Goal: Transaction & Acquisition: Purchase product/service

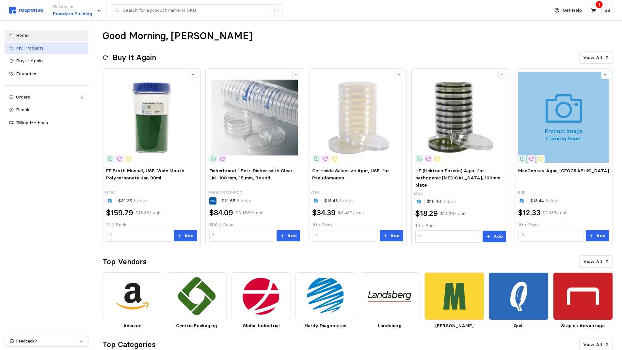
click at [40, 52] on link "My Products" at bounding box center [47, 48] width 84 height 12
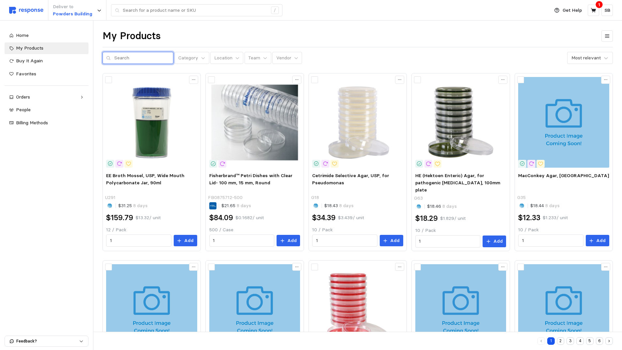
click at [131, 56] on input "text" at bounding box center [141, 58] width 55 height 12
type input "0485e3"
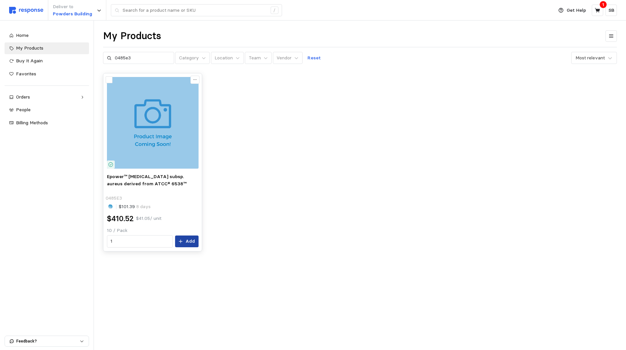
click at [187, 241] on p "Add" at bounding box center [190, 241] width 9 height 7
click at [598, 10] on icon at bounding box center [597, 10] width 5 height 5
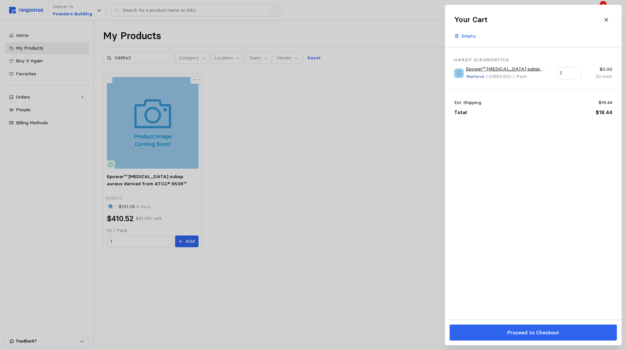
click at [476, 78] on p "Remove" at bounding box center [476, 76] width 18 height 7
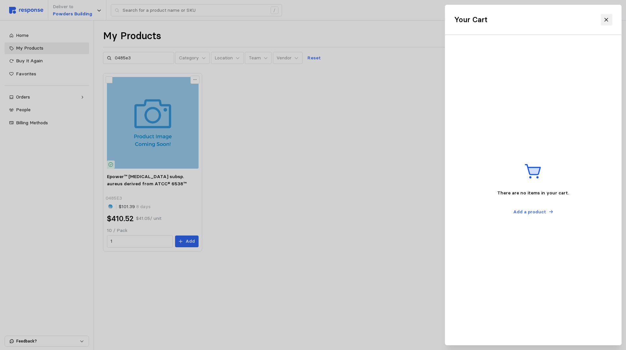
click at [607, 18] on icon at bounding box center [607, 20] width 6 height 6
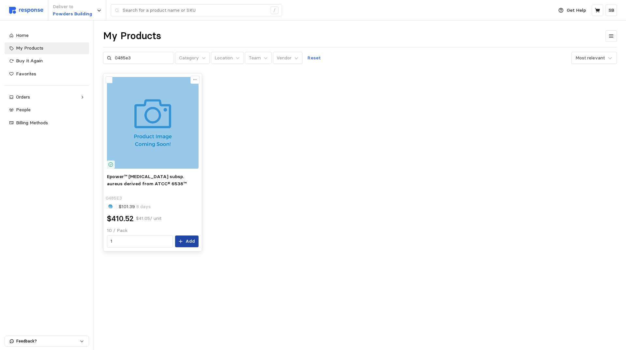
click at [183, 239] on icon at bounding box center [180, 241] width 5 height 5
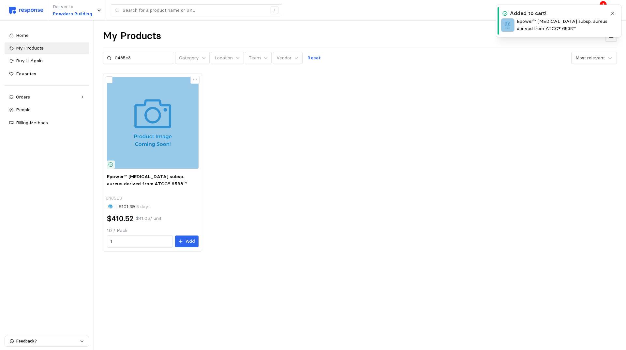
click at [613, 12] on icon "button" at bounding box center [613, 13] width 5 height 5
click at [596, 11] on icon at bounding box center [598, 11] width 6 height 6
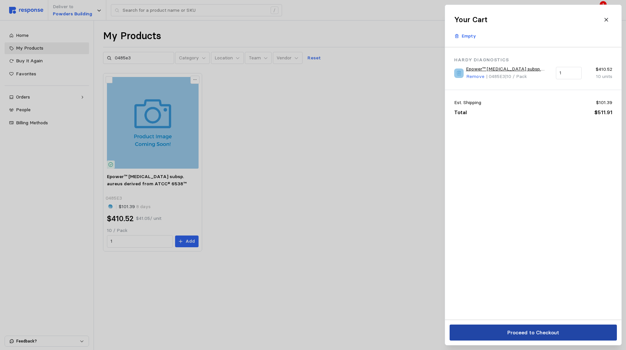
click at [511, 331] on p "Proceed to Checkout" at bounding box center [533, 333] width 52 height 8
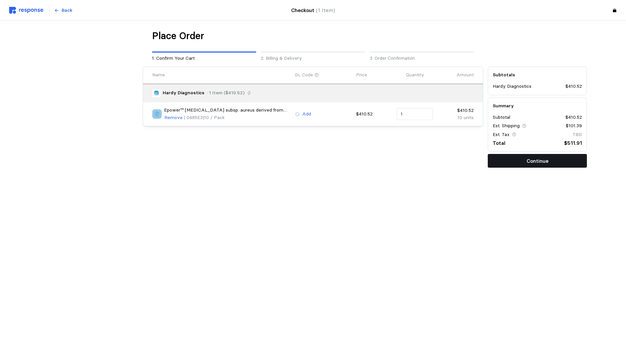
click at [523, 161] on button "Continue" at bounding box center [537, 161] width 99 height 14
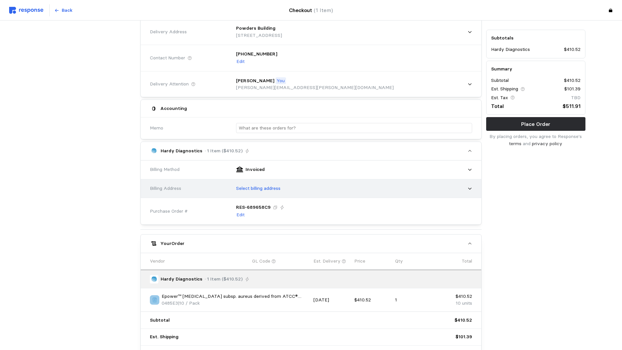
scroll to position [98, 0]
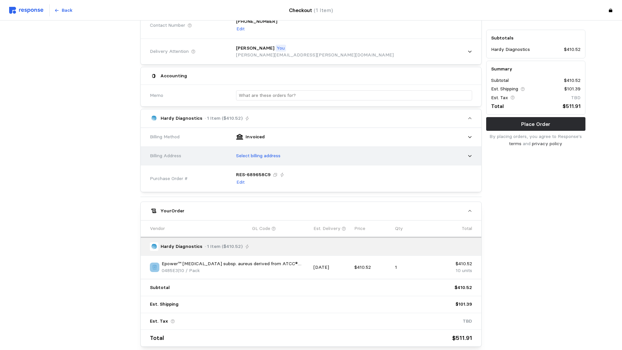
click at [443, 158] on div "Select billing address" at bounding box center [351, 156] width 240 height 16
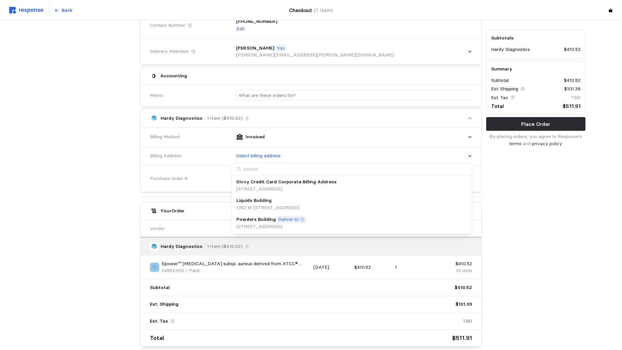
click at [346, 221] on div "Powders Building Deliver to [STREET_ADDRESS]" at bounding box center [351, 223] width 231 height 14
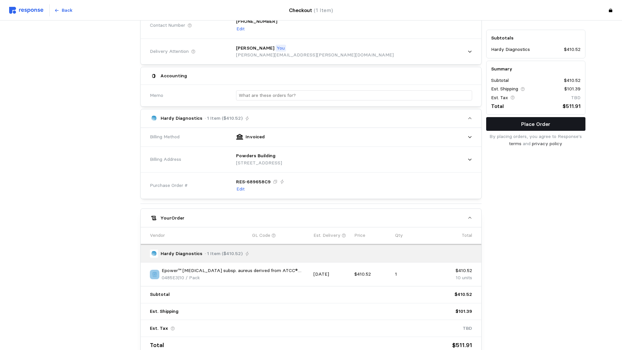
click at [539, 124] on p "Place Order" at bounding box center [535, 124] width 29 height 8
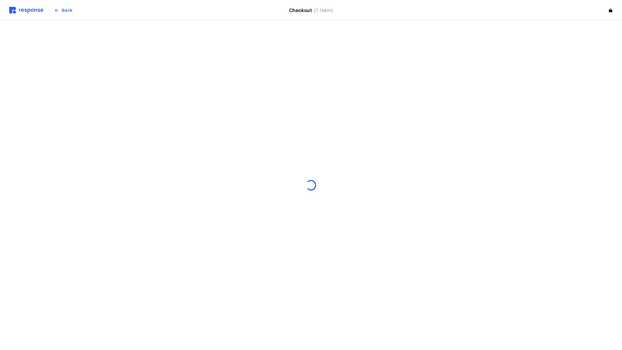
scroll to position [0, 0]
